Goal: Transaction & Acquisition: Purchase product/service

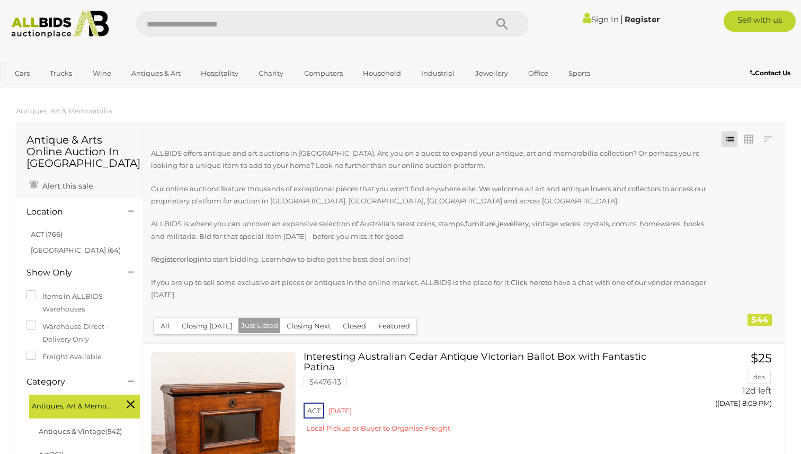
scroll to position [4351, 0]
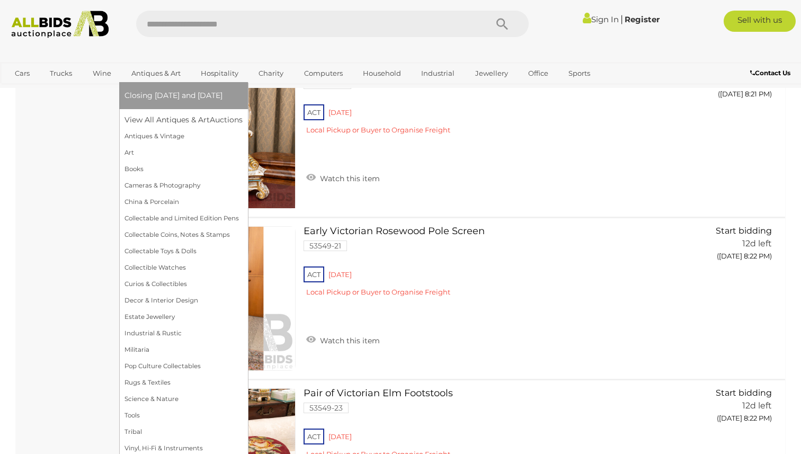
click at [150, 74] on link "Antiques & Art" at bounding box center [156, 73] width 63 height 17
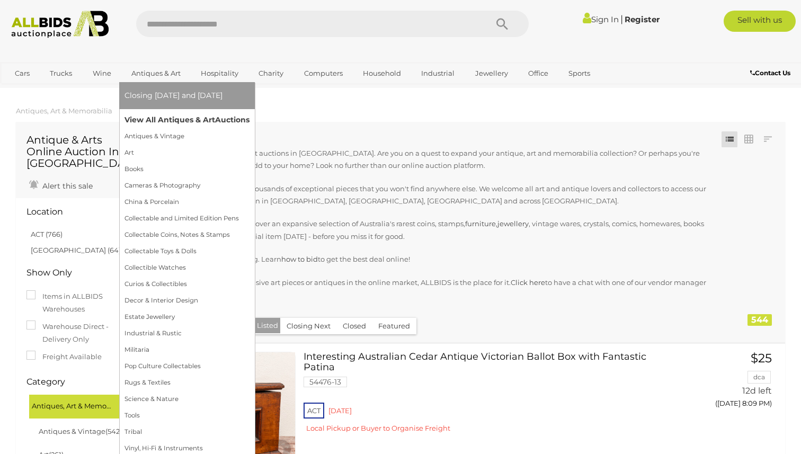
click at [156, 122] on link "View All Antiques & Art Auctions" at bounding box center [187, 120] width 125 height 16
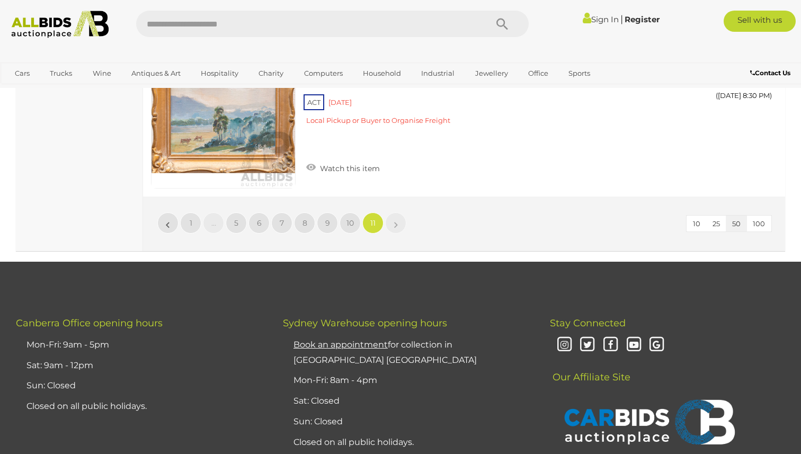
scroll to position [7165, 0]
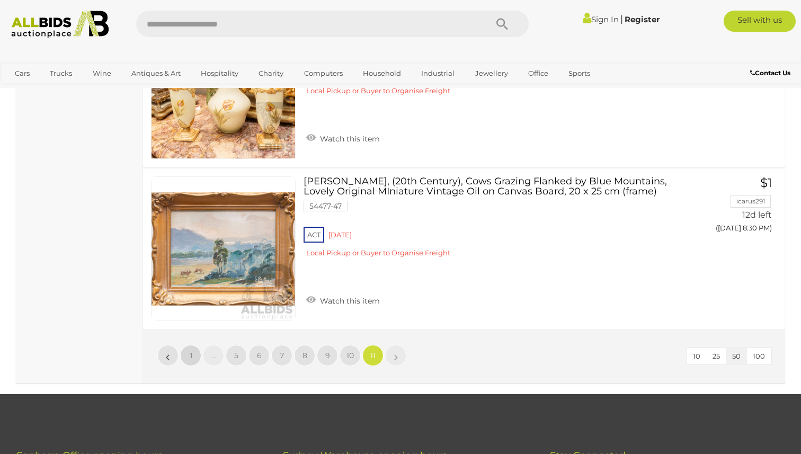
click at [186, 360] on link "1" at bounding box center [190, 355] width 21 height 21
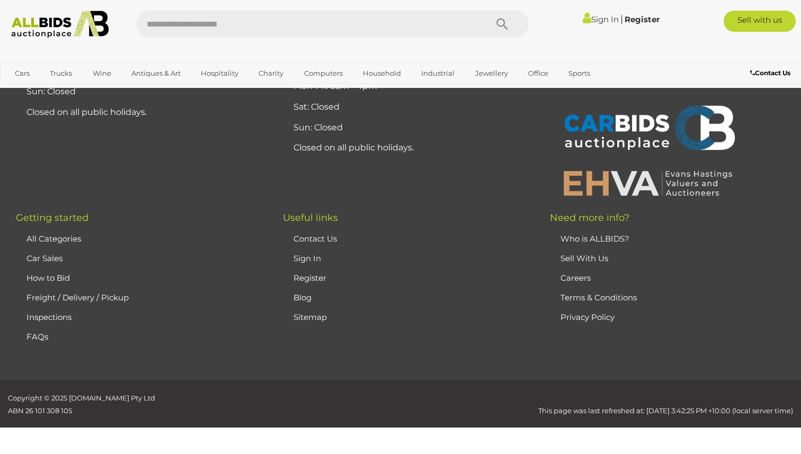
scroll to position [236, 0]
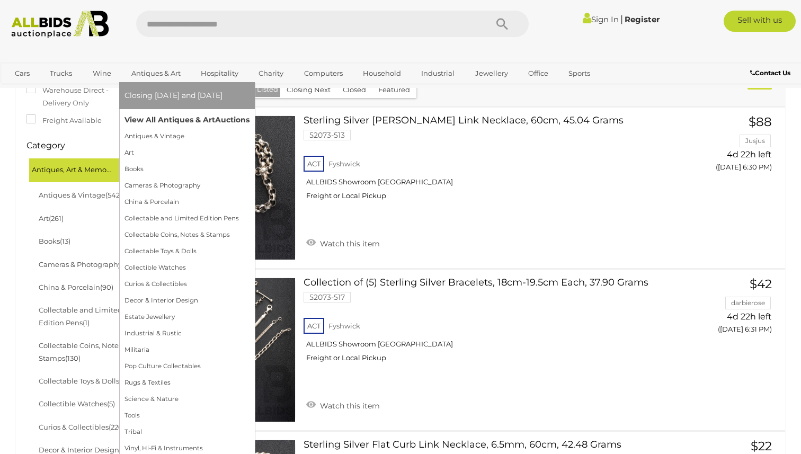
click at [163, 113] on link "View All Antiques & Art Auctions" at bounding box center [187, 120] width 125 height 16
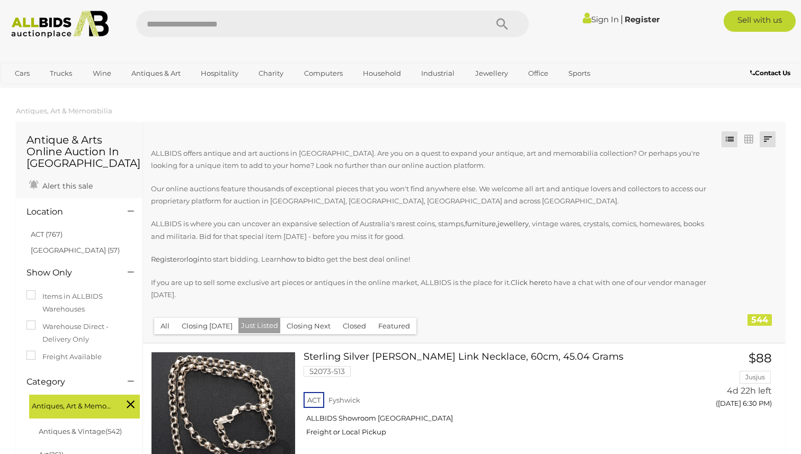
click at [772, 142] on link at bounding box center [768, 139] width 16 height 16
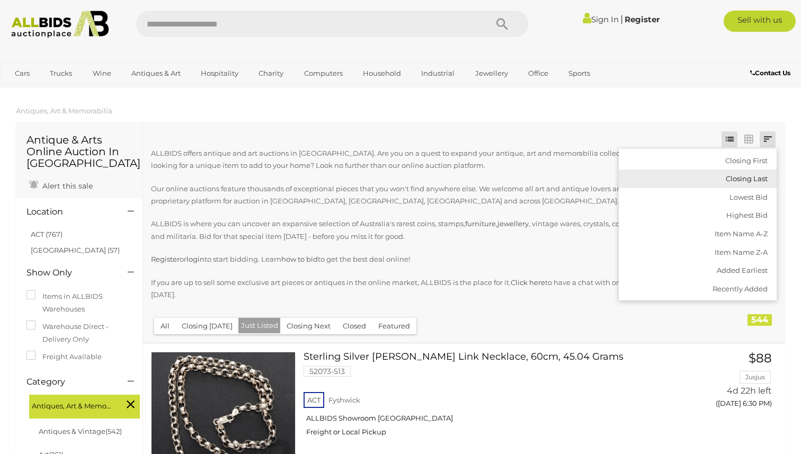
click at [751, 175] on link "Closing Last" at bounding box center [698, 179] width 158 height 19
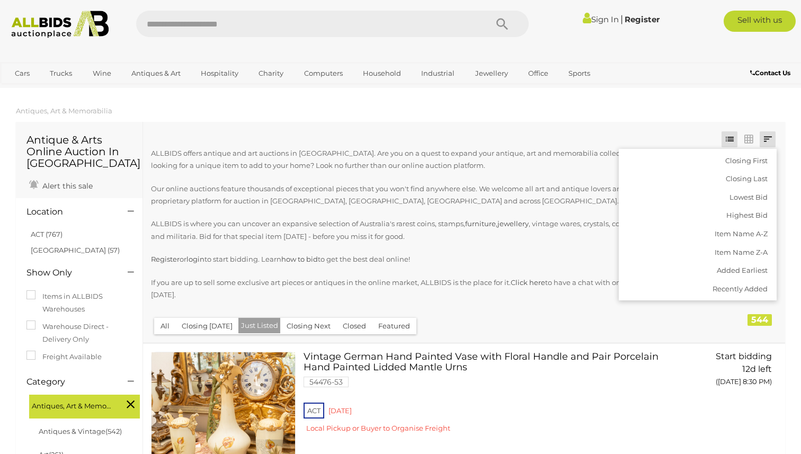
click at [310, 237] on p "ALLBIDS is where you can uncover an expansive selection of Australia's rarest c…" at bounding box center [434, 230] width 567 height 25
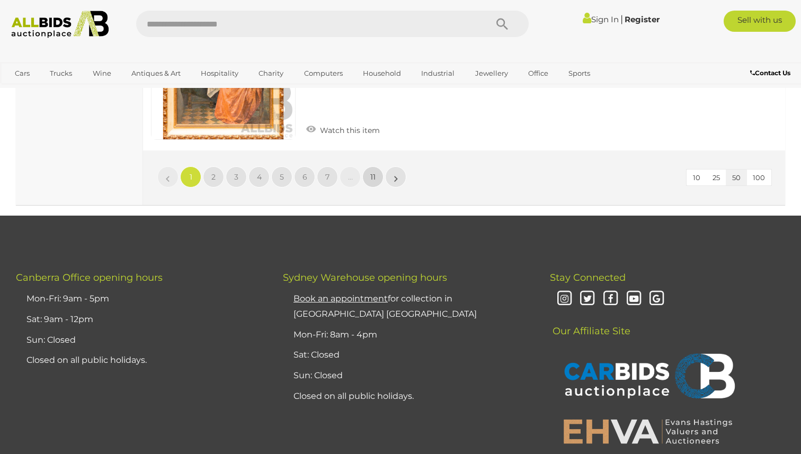
click at [375, 176] on span "11" at bounding box center [373, 177] width 5 height 10
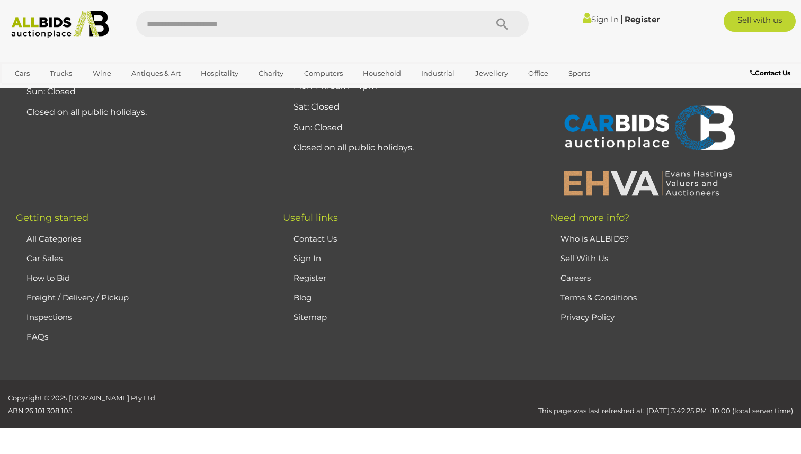
scroll to position [236, 0]
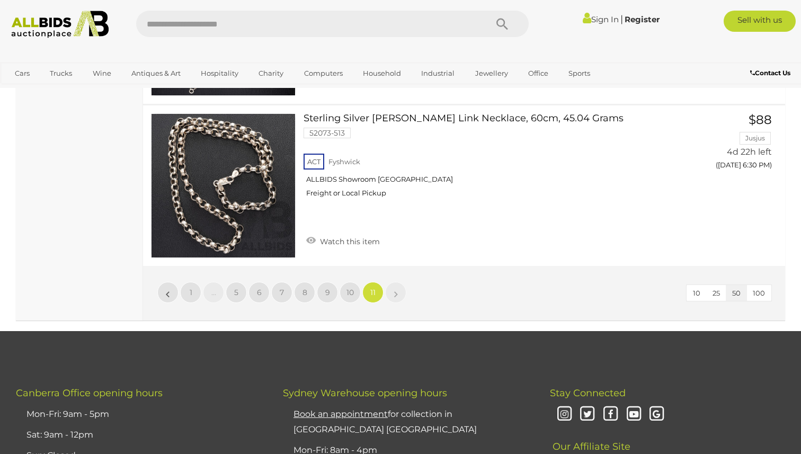
scroll to position [7429, 0]
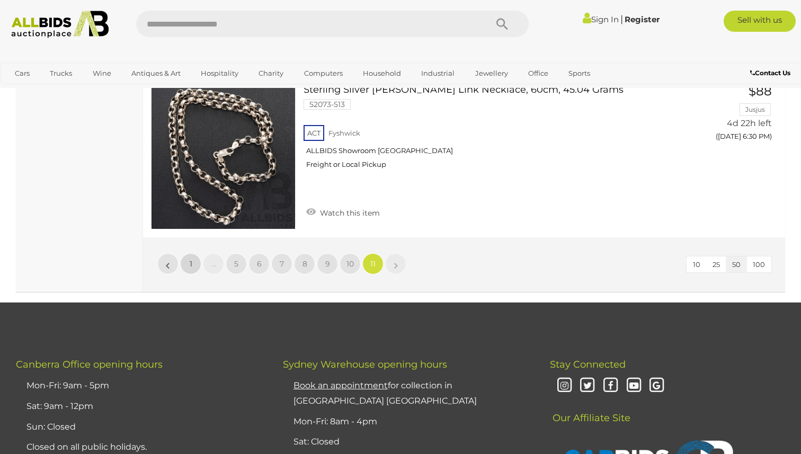
click at [195, 269] on link "1" at bounding box center [190, 263] width 21 height 21
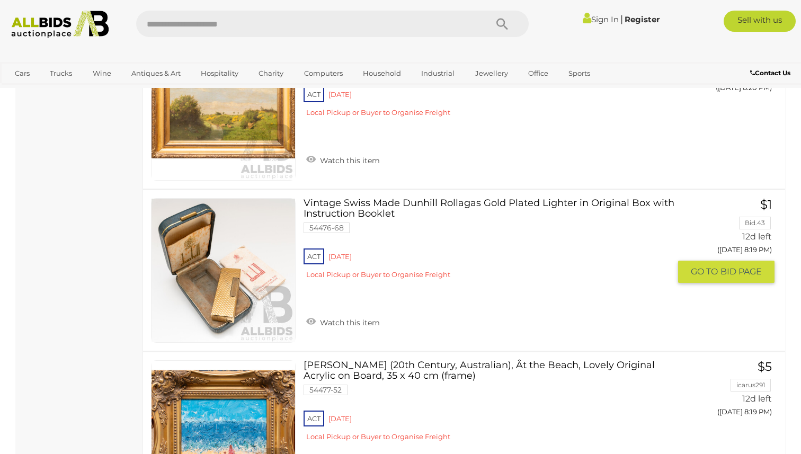
scroll to position [3731, 0]
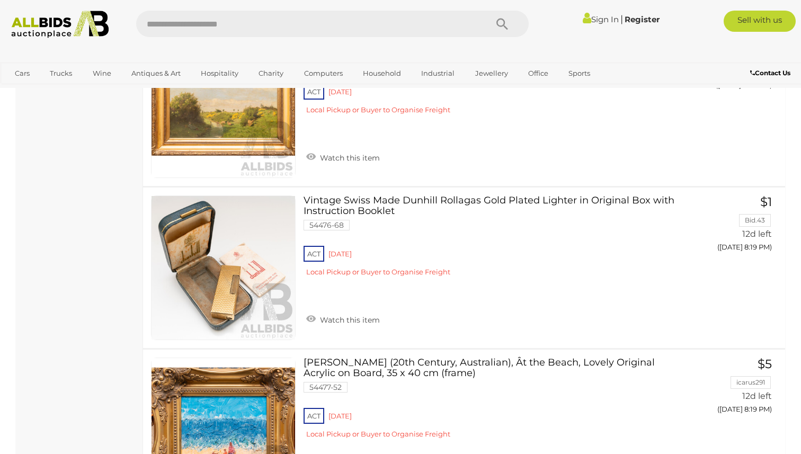
click at [242, 22] on input "text" at bounding box center [306, 24] width 340 height 27
type input "*******"
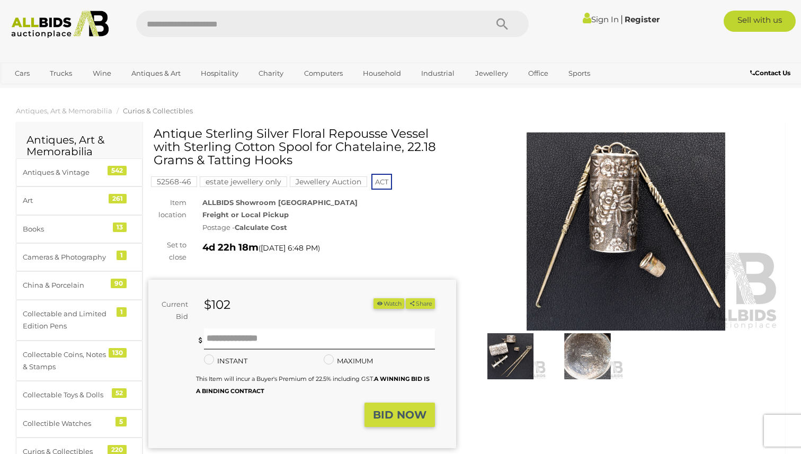
click at [579, 217] on img at bounding box center [626, 232] width 308 height 198
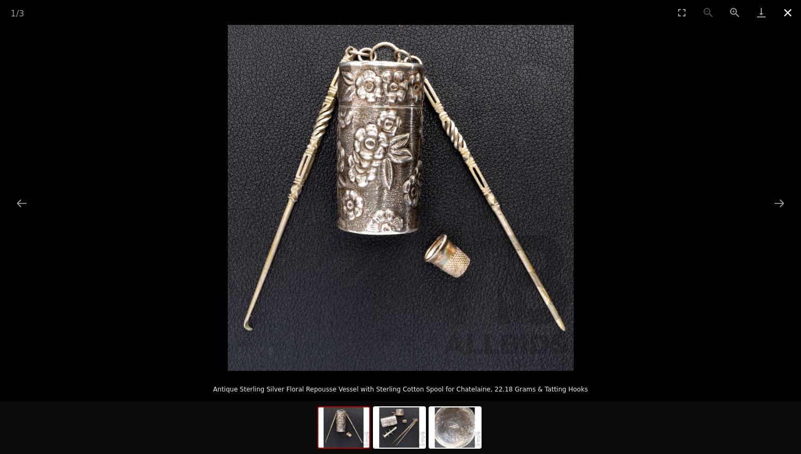
click at [789, 12] on button "Close gallery" at bounding box center [788, 12] width 27 height 25
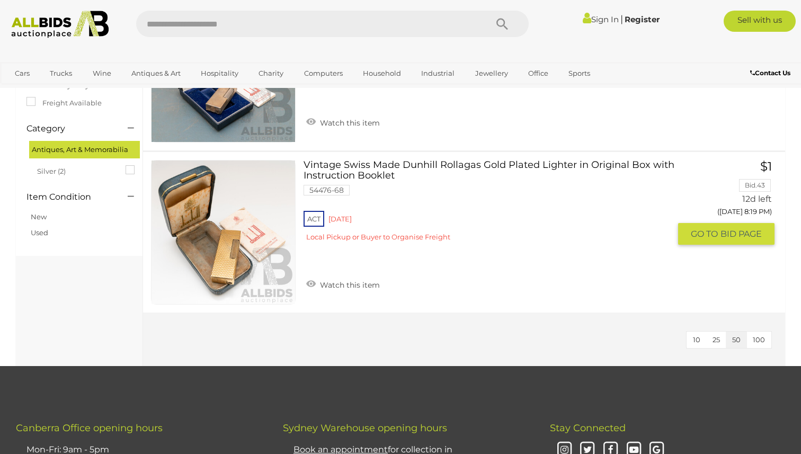
scroll to position [172, 0]
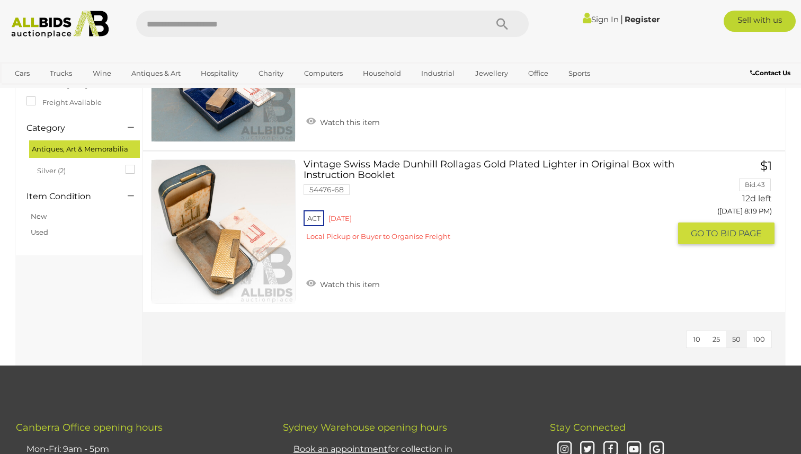
click at [191, 221] on link at bounding box center [223, 232] width 145 height 145
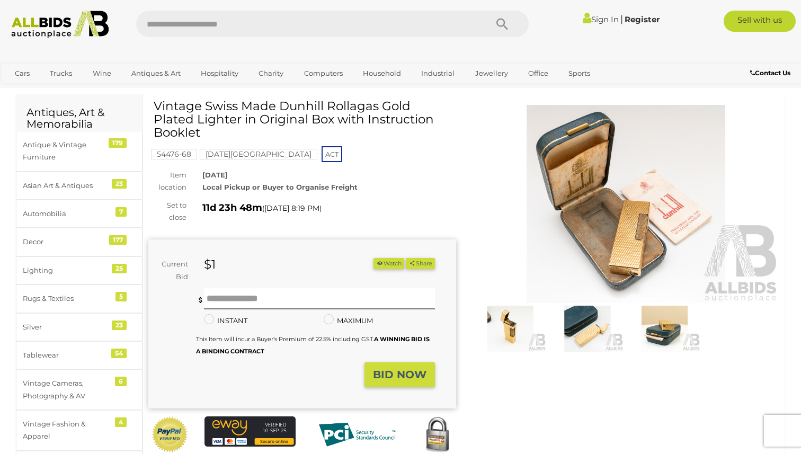
scroll to position [35, 0]
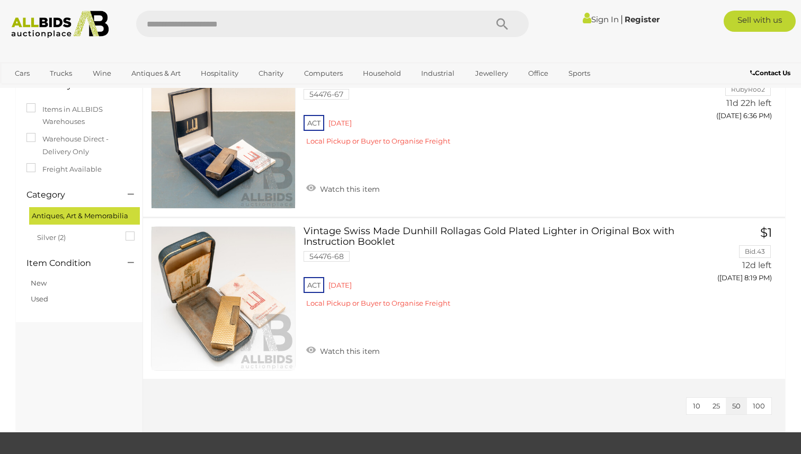
scroll to position [101, 0]
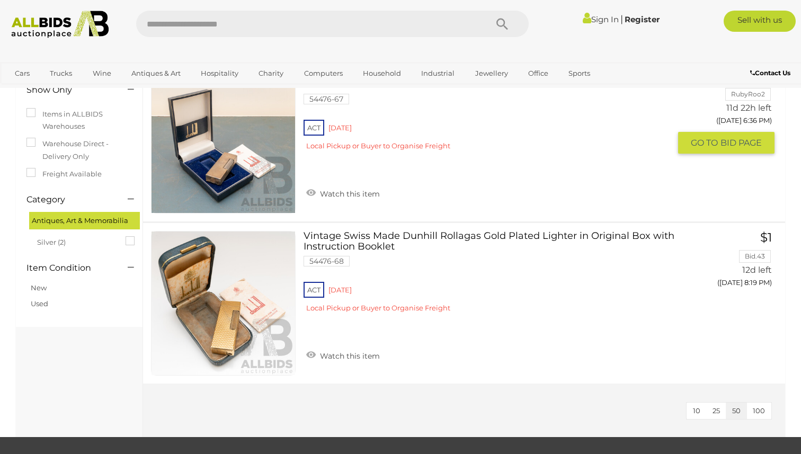
click img
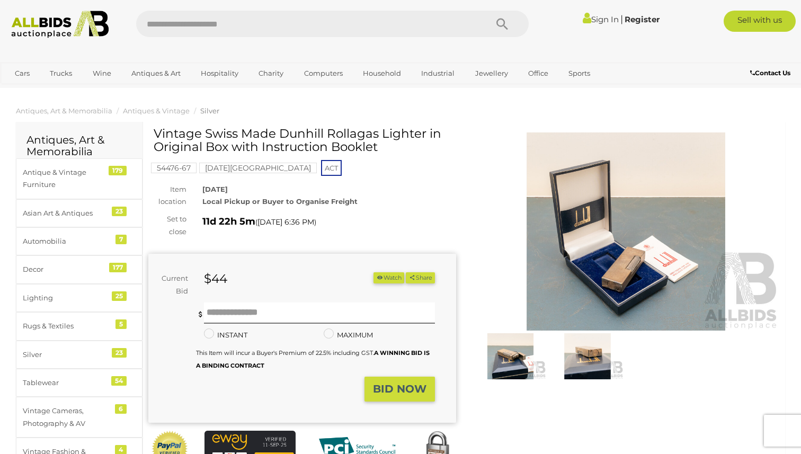
click at [630, 266] on img at bounding box center [626, 232] width 308 height 198
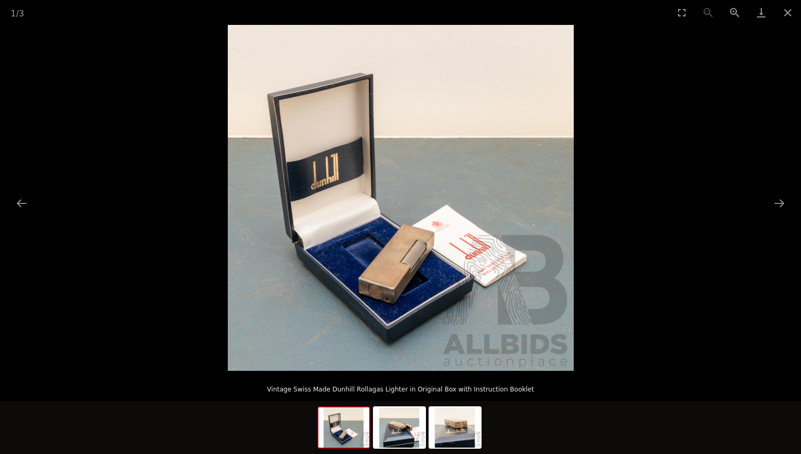
click at [389, 267] on img at bounding box center [401, 198] width 346 height 346
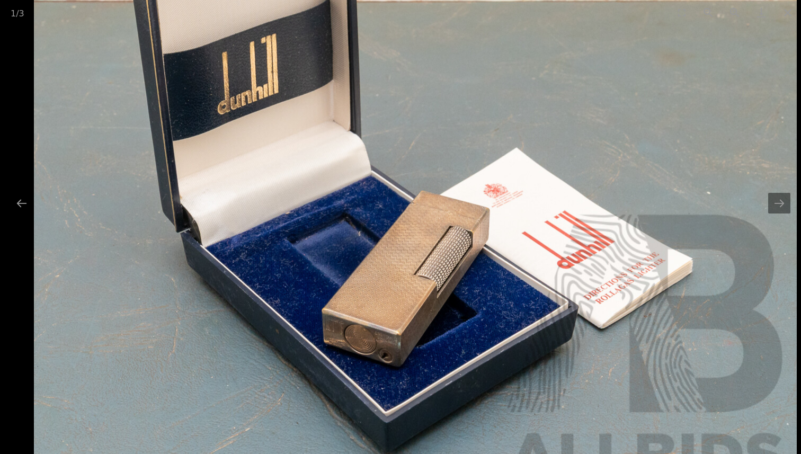
click at [389, 267] on img at bounding box center [415, 132] width 763 height 763
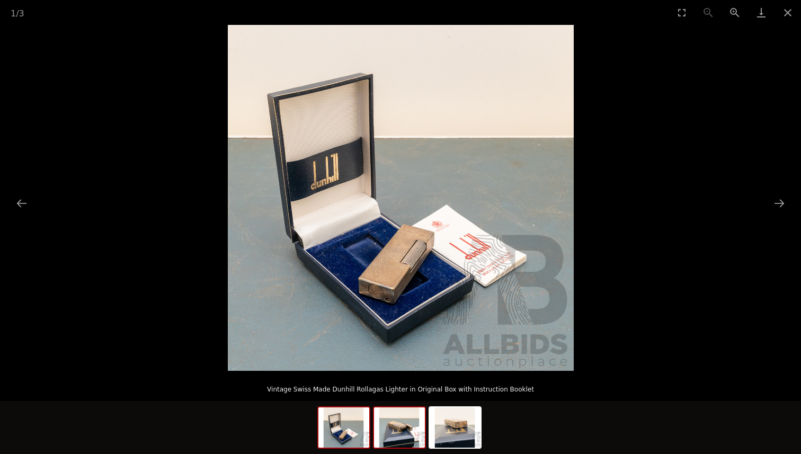
click at [411, 438] on img at bounding box center [399, 428] width 51 height 40
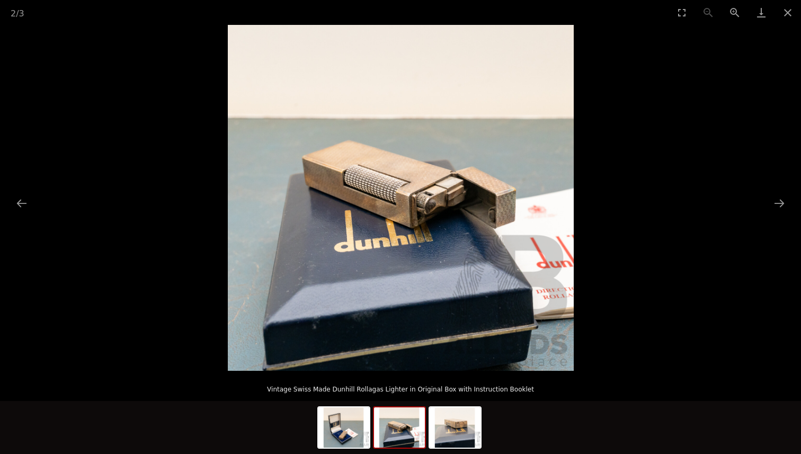
click at [420, 179] on img at bounding box center [401, 198] width 346 height 346
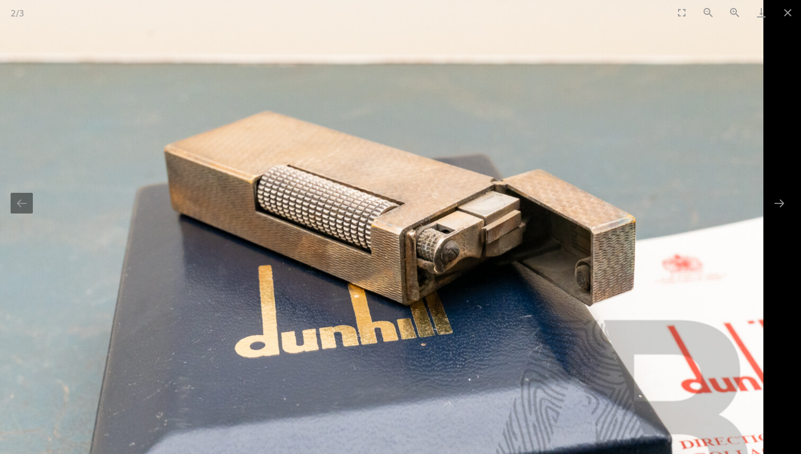
click at [405, 183] on img at bounding box center [381, 237] width 763 height 763
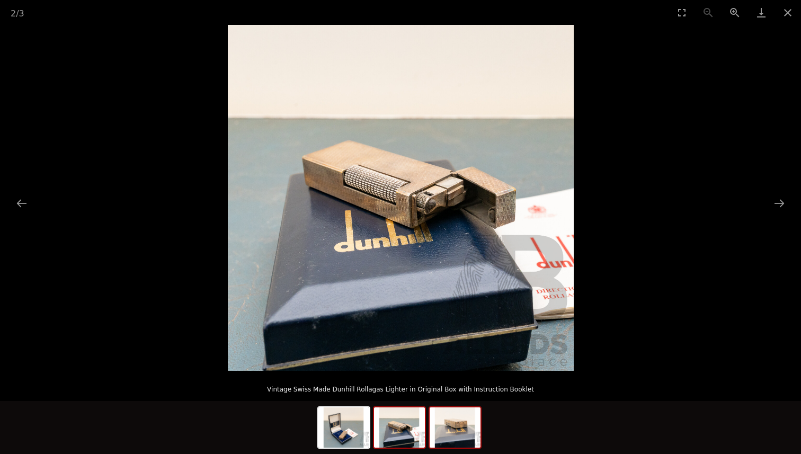
click at [456, 411] on img at bounding box center [455, 428] width 51 height 40
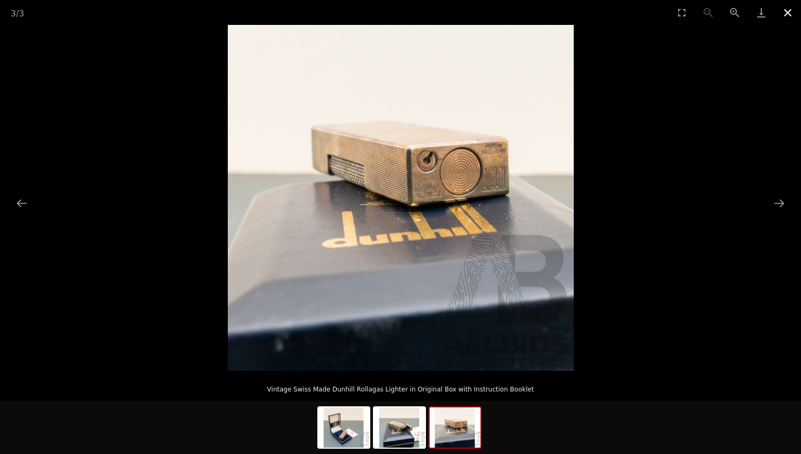
click at [793, 15] on button "Close gallery" at bounding box center [788, 12] width 27 height 25
